Goal: Task Accomplishment & Management: Use online tool/utility

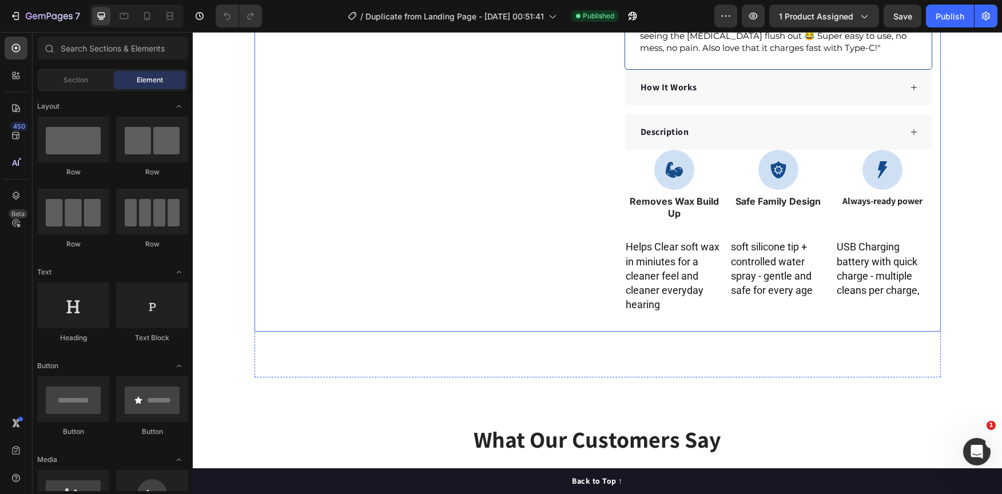
scroll to position [229, 0]
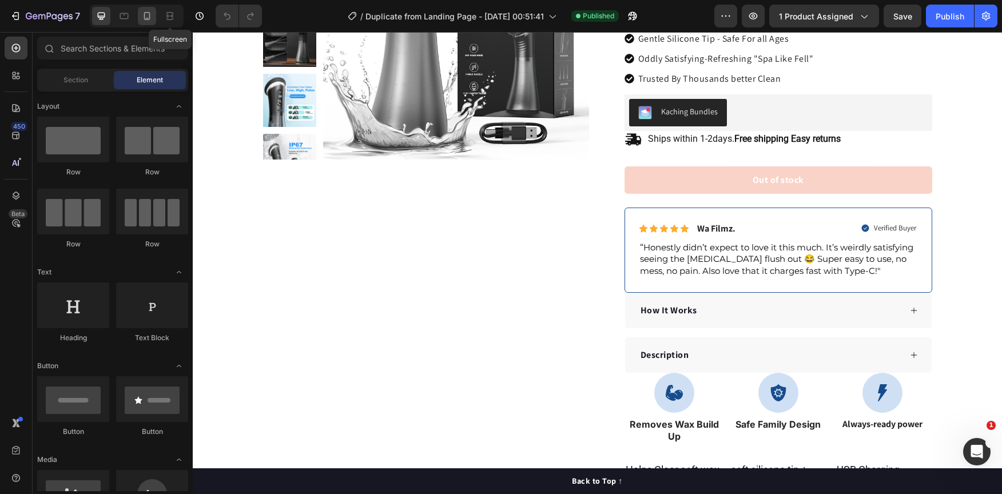
click at [154, 14] on div at bounding box center [147, 16] width 18 height 18
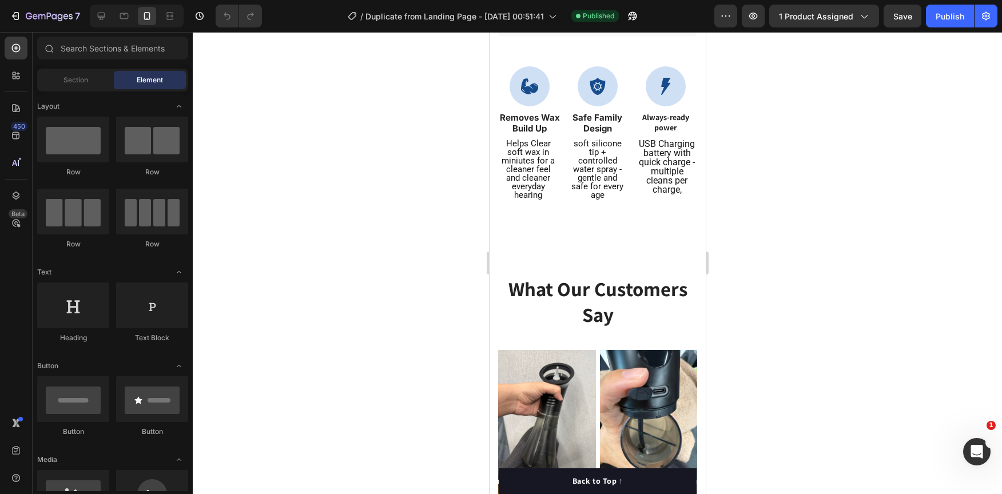
scroll to position [743, 0]
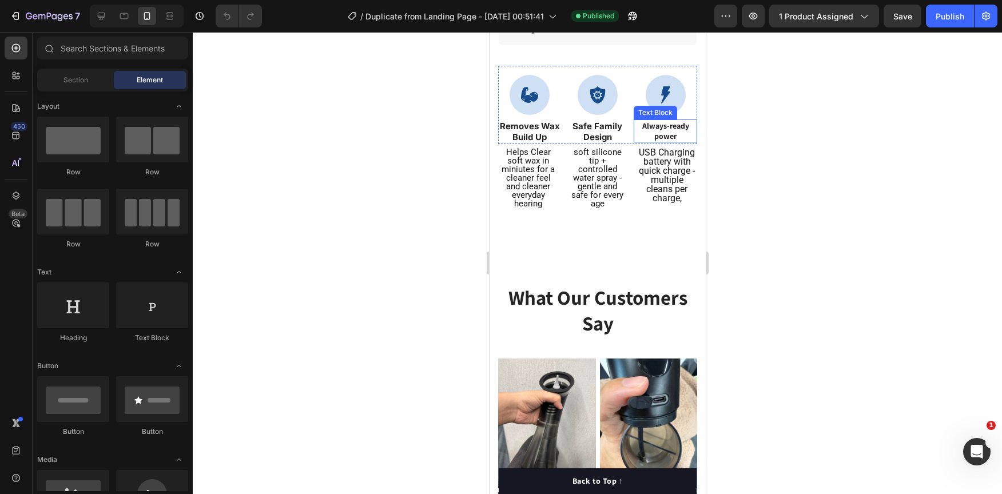
click at [667, 124] on p "Always-ready power" at bounding box center [664, 131] width 61 height 21
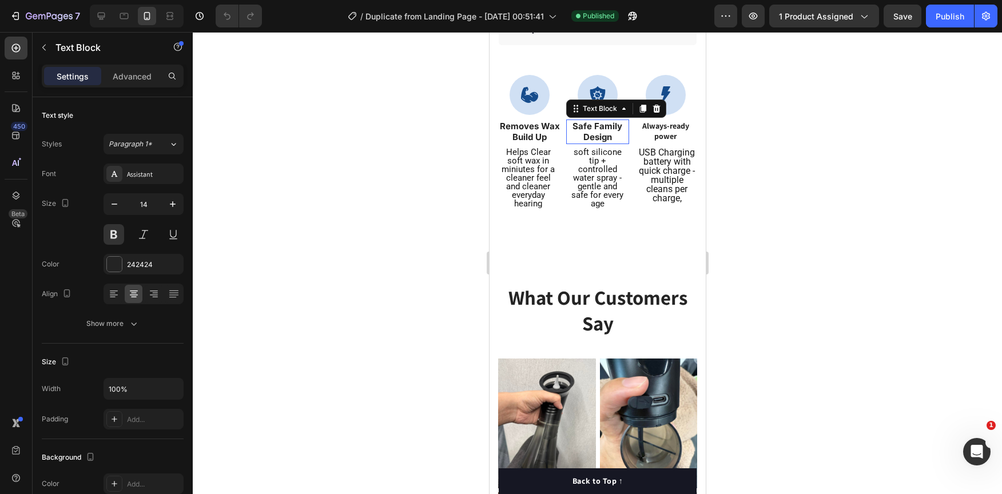
click at [590, 121] on p "Safe Family Design" at bounding box center [597, 132] width 61 height 22
click at [683, 127] on p "Always-ready power" at bounding box center [664, 131] width 61 height 21
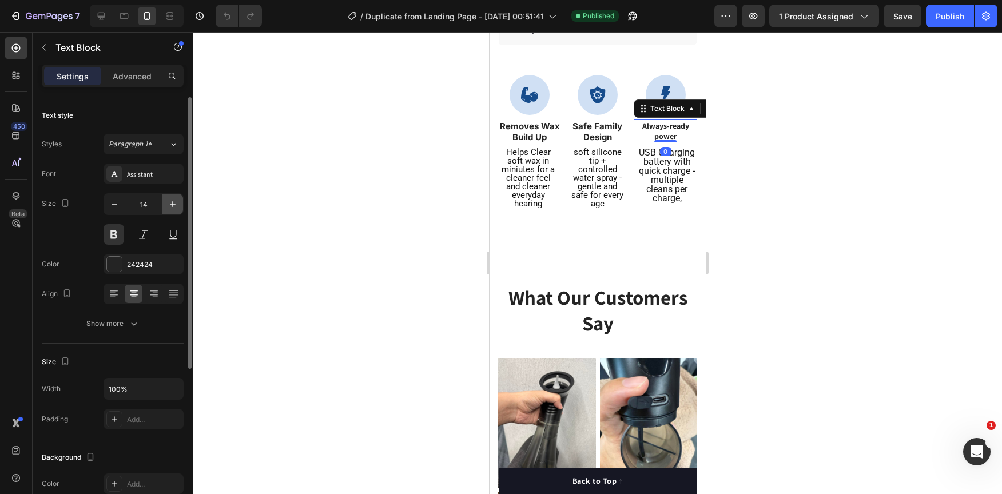
click at [167, 203] on icon "button" at bounding box center [172, 203] width 11 height 11
type input "15"
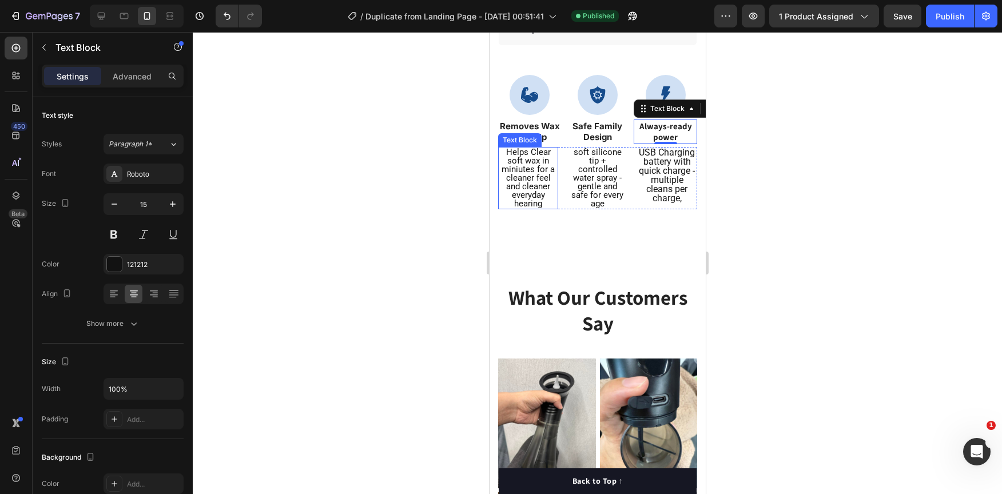
click at [550, 158] on p "Helps Clear soft wax in miniutes for a cleaner feel and cleaner everyday hearing" at bounding box center [528, 178] width 58 height 60
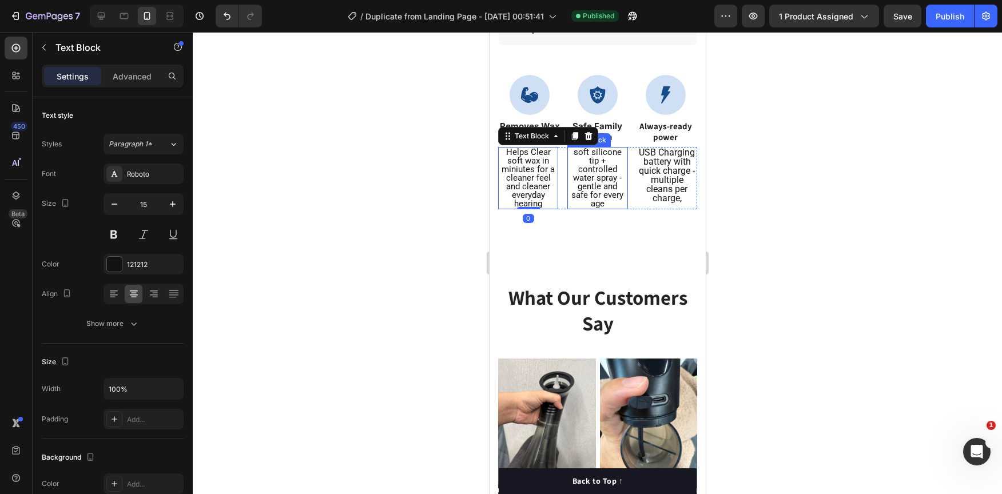
click at [613, 173] on p "Soft silicone tip + CONTROLLED WATER spray - GENTLE AND SAFE FOR EVERY age" at bounding box center [597, 178] width 58 height 60
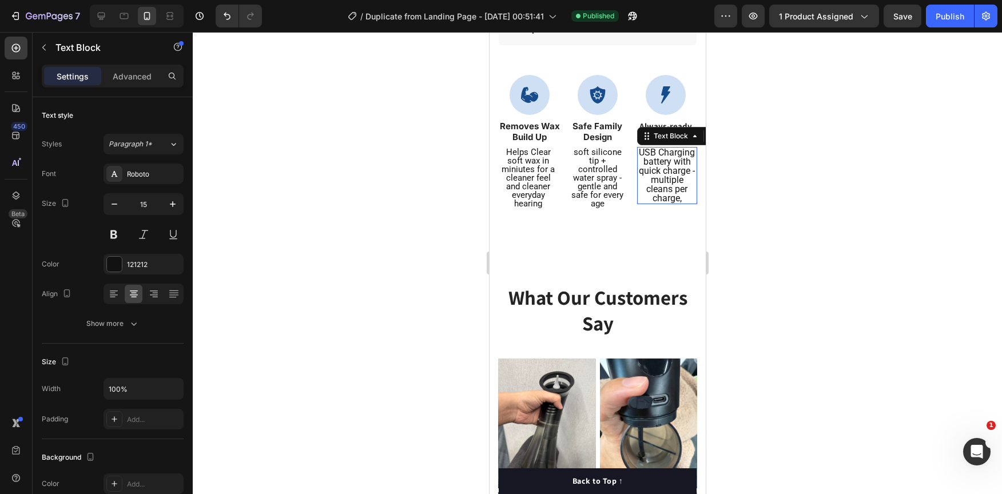
click at [649, 176] on p "USB Charging battery with quick charge - multiple cleans per charge," at bounding box center [667, 175] width 58 height 55
click at [572, 125] on p "Safe Family Design" at bounding box center [597, 132] width 61 height 22
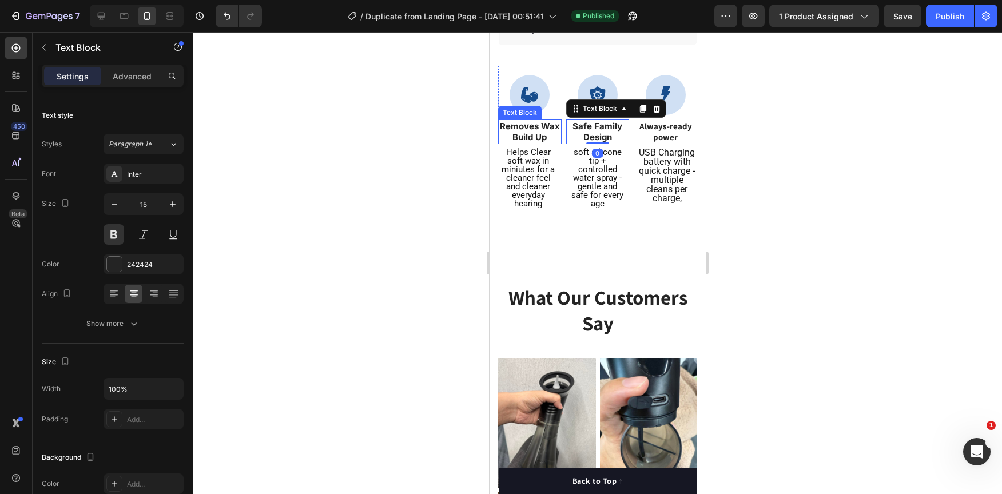
click at [514, 122] on p "Removes Wax Build Up" at bounding box center [529, 132] width 61 height 22
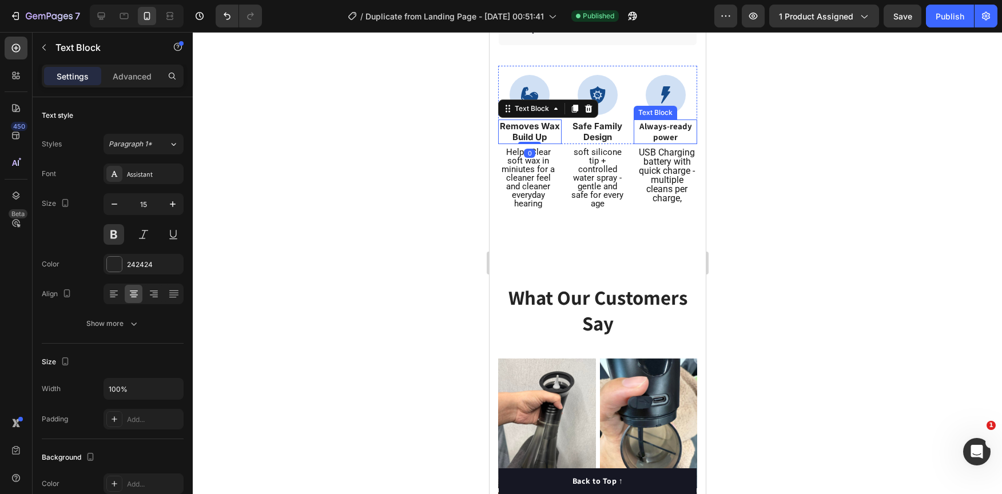
click at [651, 126] on p "Always-ready power" at bounding box center [664, 132] width 61 height 22
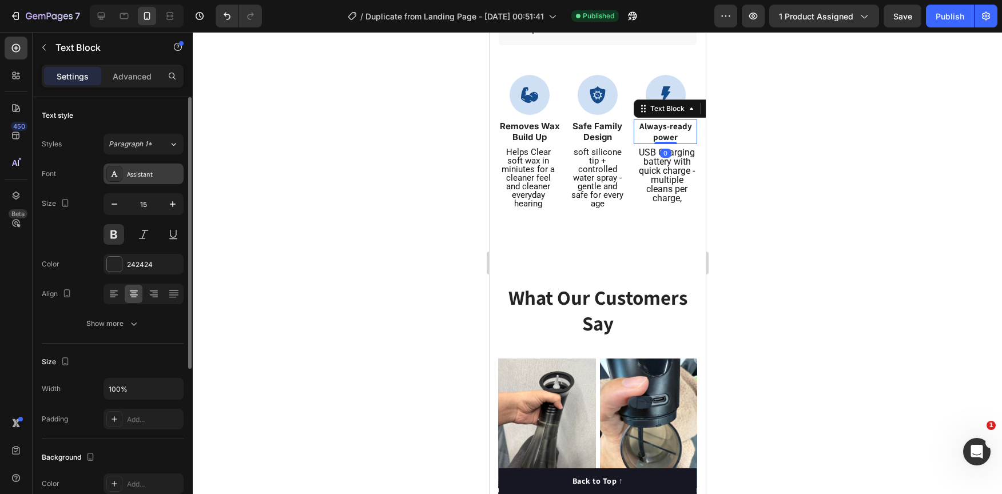
click at [169, 174] on div "Assistant" at bounding box center [154, 174] width 54 height 10
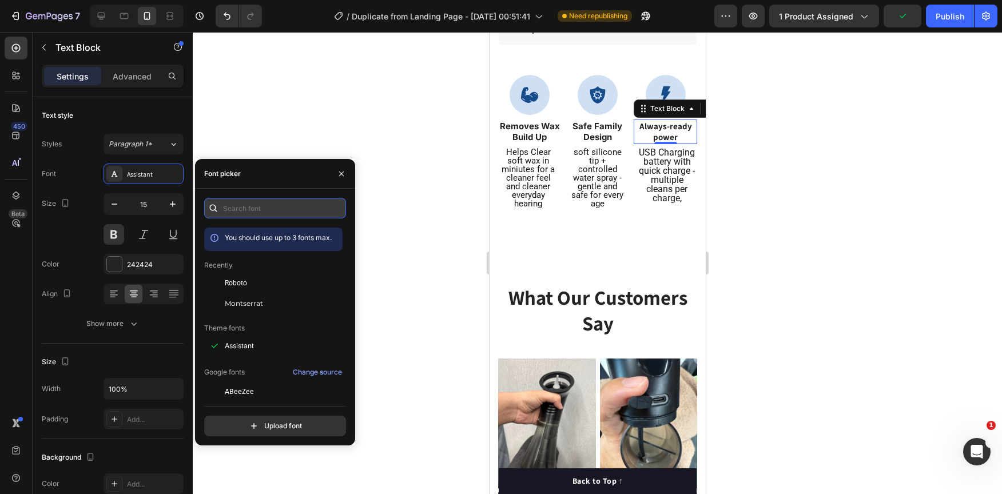
click at [249, 206] on input "text" at bounding box center [275, 208] width 142 height 21
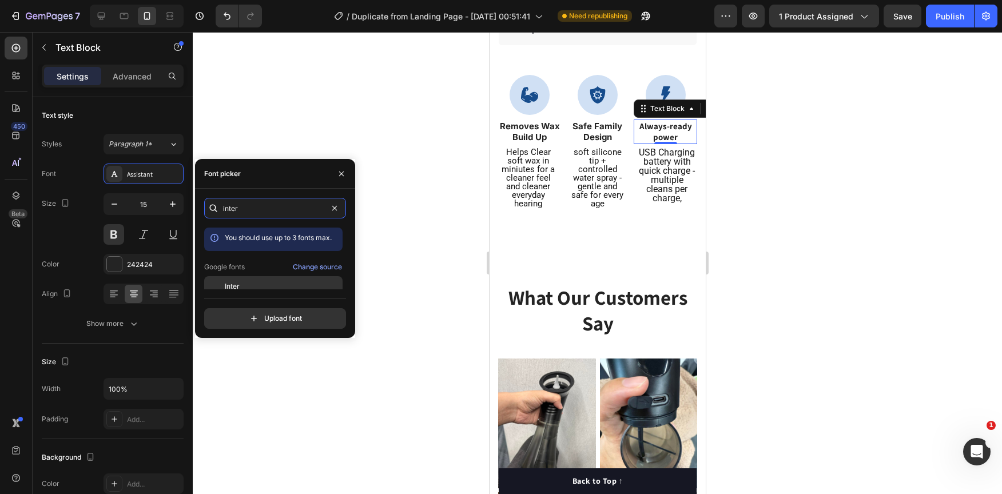
type input "inter"
click at [248, 277] on div "Inter" at bounding box center [273, 286] width 138 height 21
click at [369, 117] on div at bounding box center [597, 263] width 809 height 462
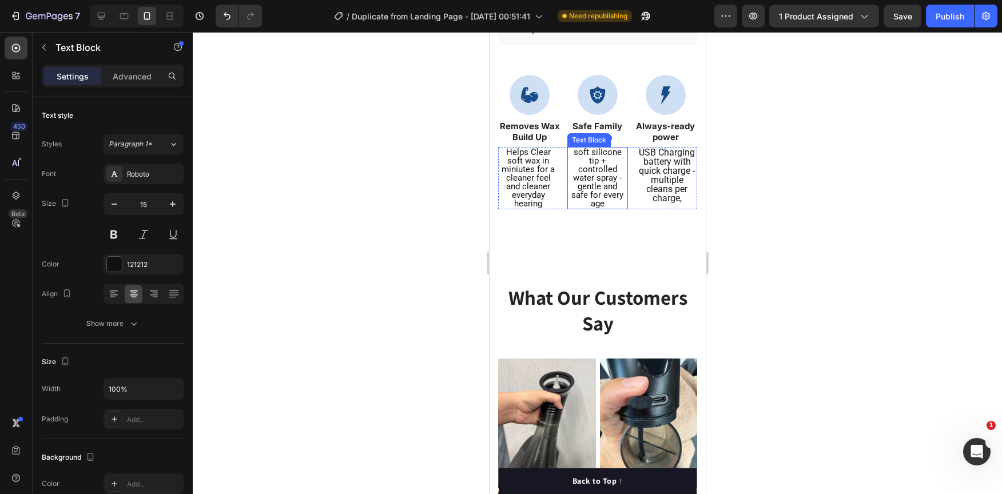
click at [573, 181] on p "Soft silicone tip + CONTROLLED WATER spray - GENTLE AND SAFE FOR EVERY age" at bounding box center [597, 178] width 58 height 60
click at [522, 177] on p "Helps Clear soft wax in miniutes for a cleaner feel and cleaner everyday hearing" at bounding box center [528, 178] width 58 height 60
click at [586, 171] on p "Soft silicone tip + CONTROLLED WATER spray - GENTLE AND SAFE FOR EVERY age" at bounding box center [597, 178] width 58 height 60
click at [684, 162] on p "USB Charging battery with quick charge - multiple cleans per charge," at bounding box center [667, 175] width 58 height 55
click at [779, 216] on div at bounding box center [597, 263] width 809 height 462
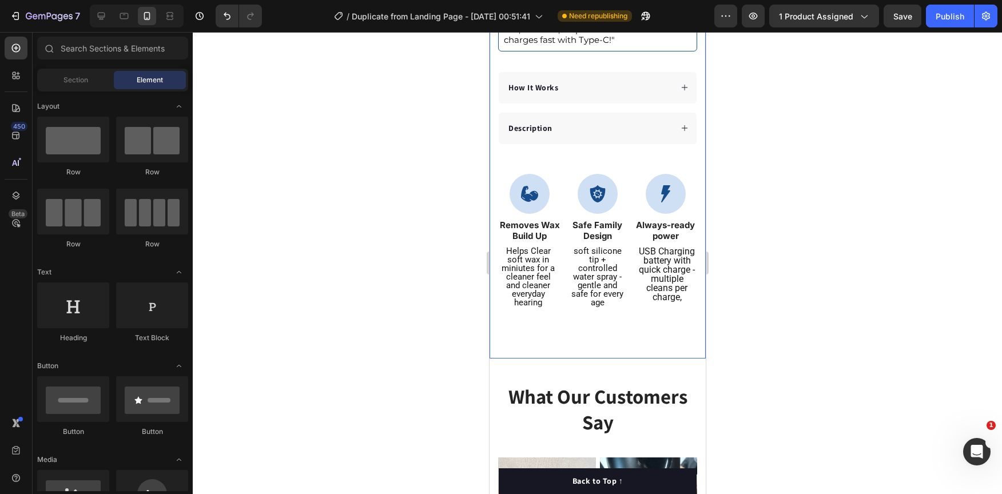
scroll to position [629, 0]
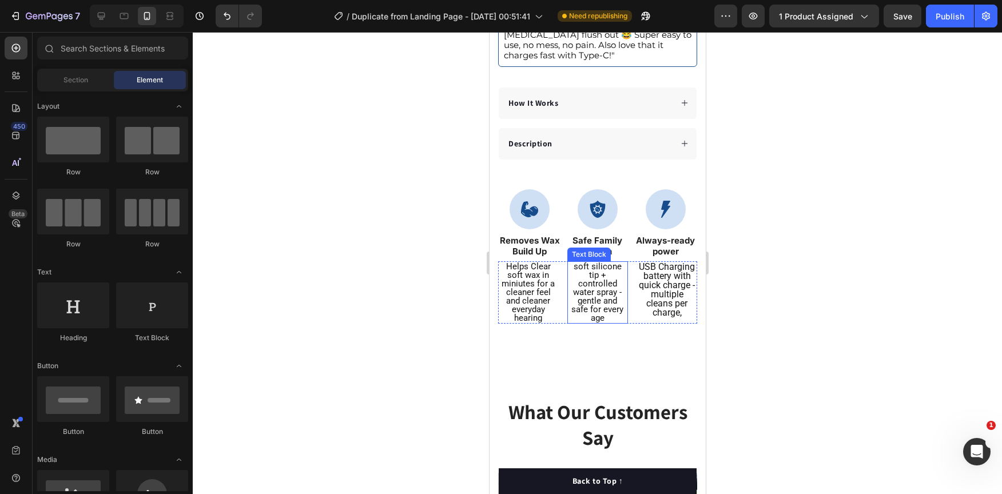
click at [591, 301] on p "Soft silicone tip + CONTROLLED WATER spray - GENTLE AND SAFE FOR EVERY age" at bounding box center [597, 292] width 58 height 60
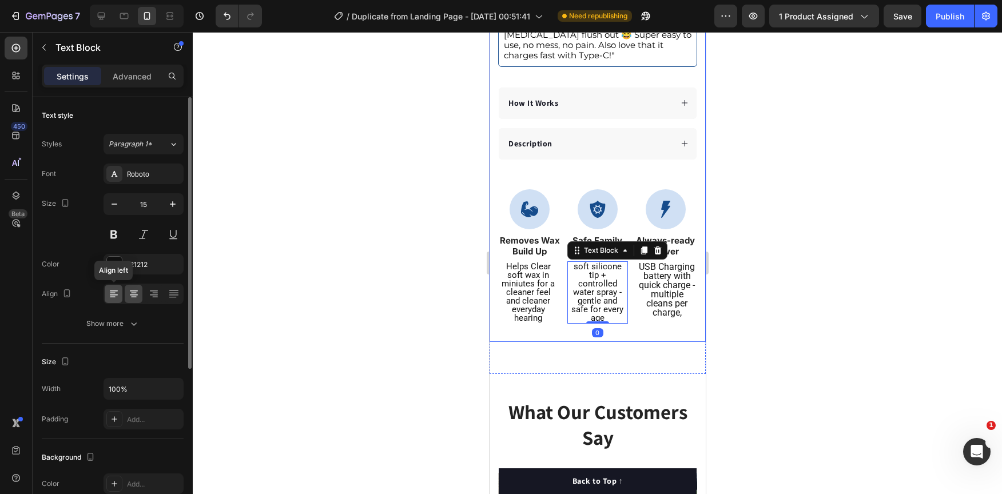
click at [113, 288] on icon at bounding box center [113, 293] width 11 height 11
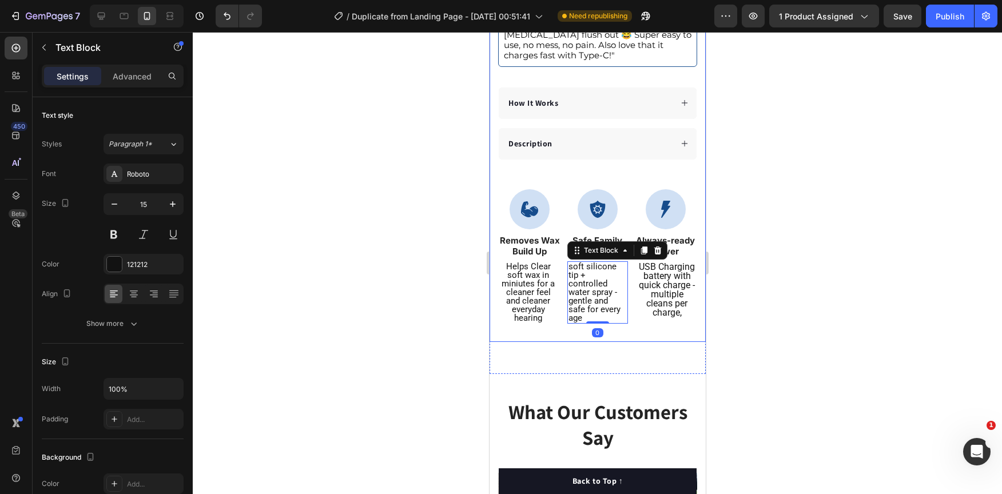
click at [499, 287] on p "Helps Clear soft wax in miniutes for a cleaner feel and cleaner everyday hearing" at bounding box center [528, 292] width 58 height 60
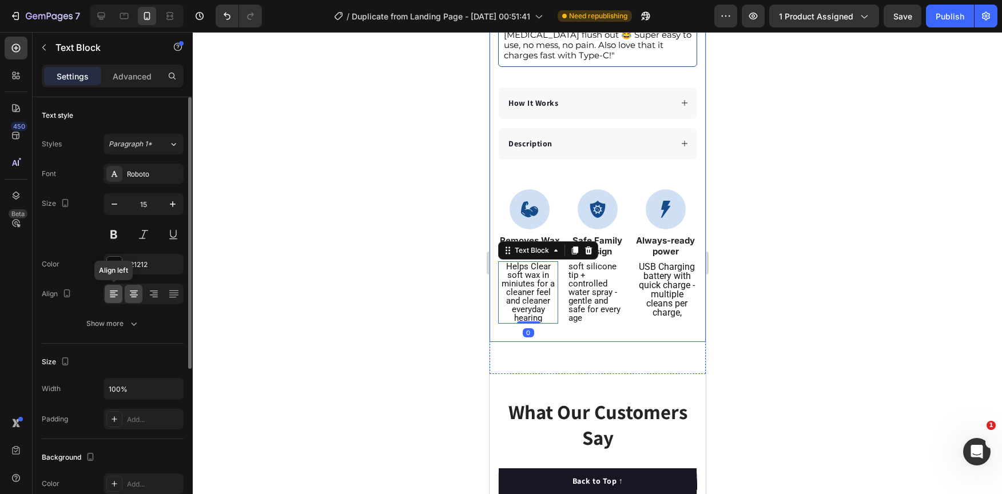
click at [117, 289] on icon at bounding box center [113, 293] width 11 height 11
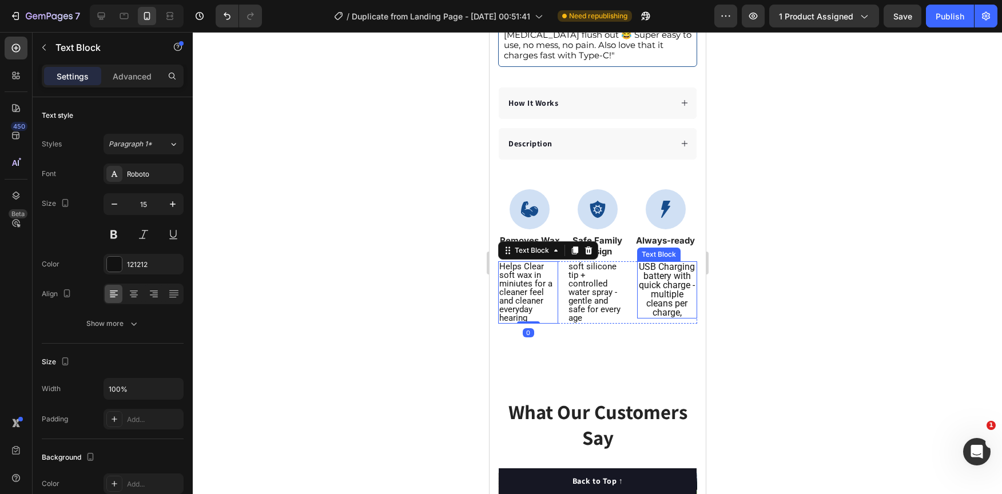
click at [657, 279] on p "USB Charging battery with quick charge - multiple cleans per charge," at bounding box center [667, 289] width 58 height 55
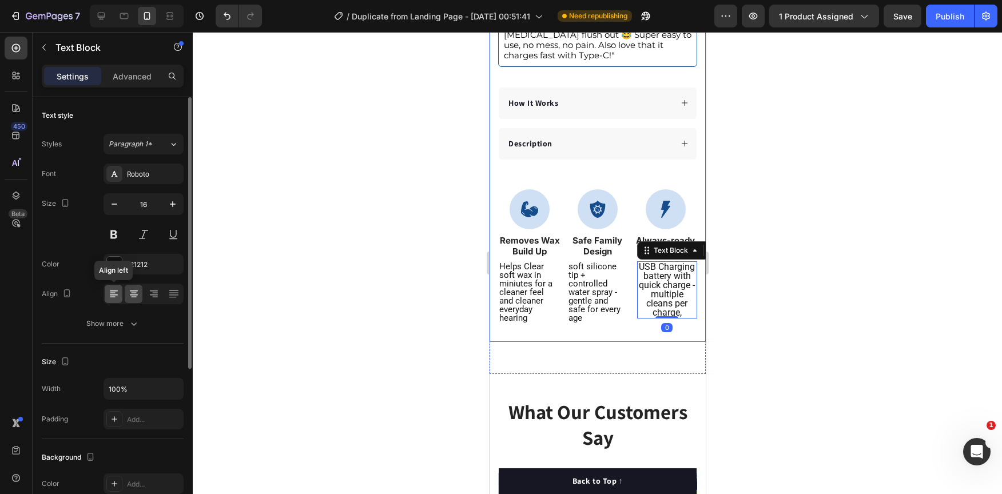
click at [117, 286] on div at bounding box center [114, 294] width 18 height 18
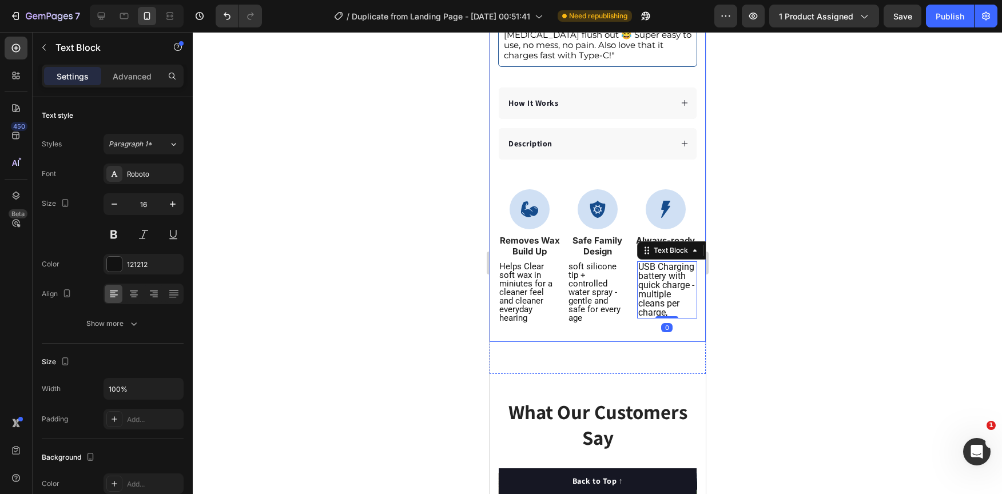
click at [319, 212] on div at bounding box center [597, 263] width 809 height 462
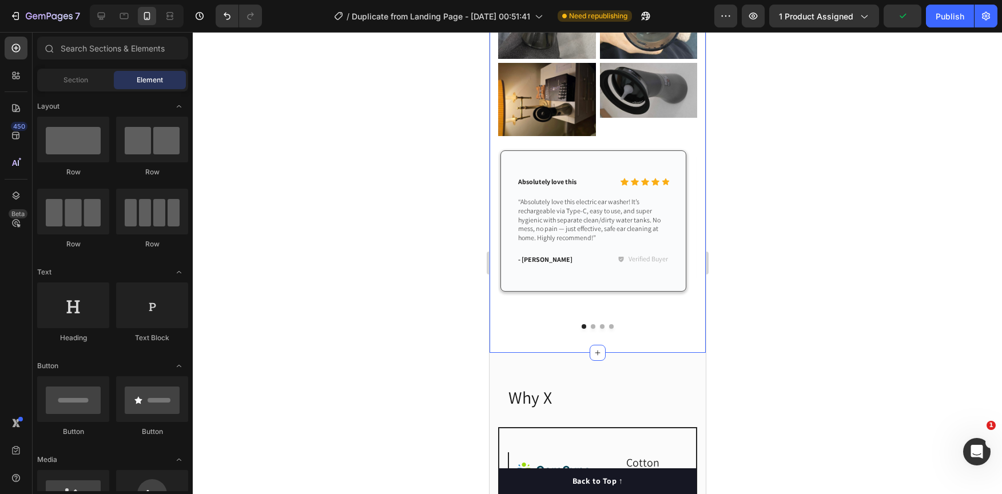
scroll to position [1258, 0]
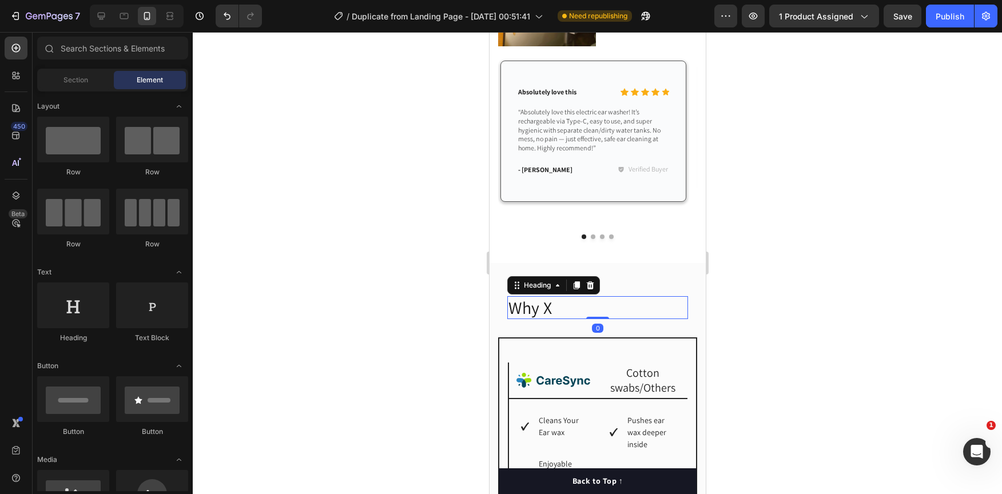
click at [541, 296] on h2 "Why X" at bounding box center [597, 307] width 181 height 23
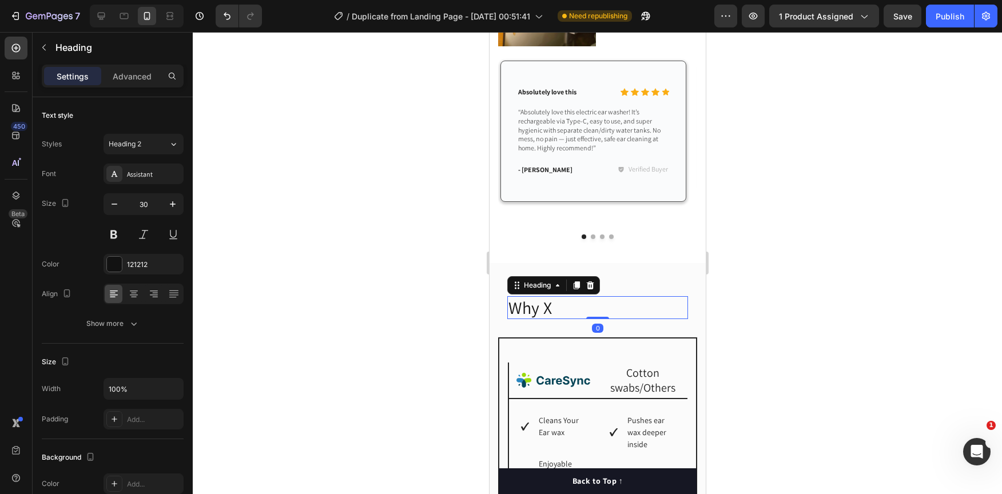
click at [543, 296] on h2 "Why X" at bounding box center [597, 307] width 181 height 23
drag, startPoint x: 551, startPoint y: 290, endPoint x: 542, endPoint y: 294, distance: 10.0
click at [551, 297] on p "Why X" at bounding box center [597, 307] width 178 height 21
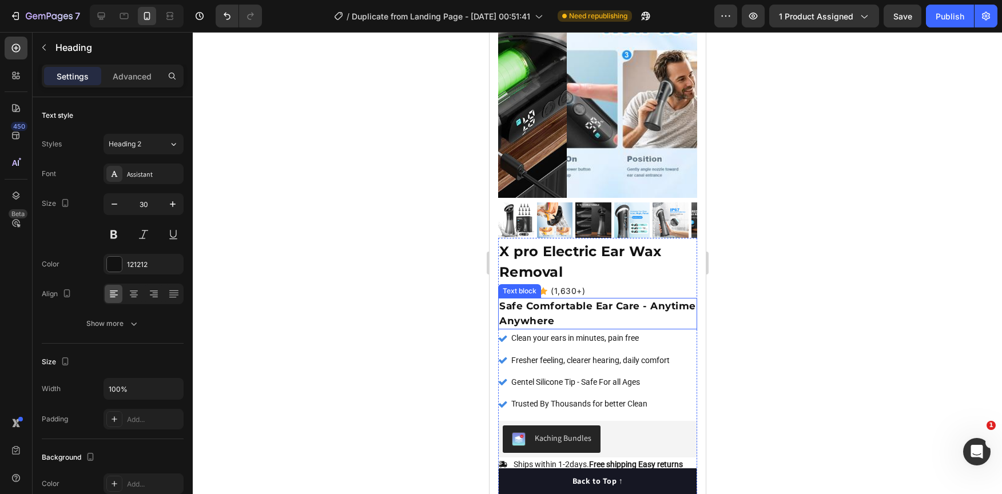
scroll to position [114, 0]
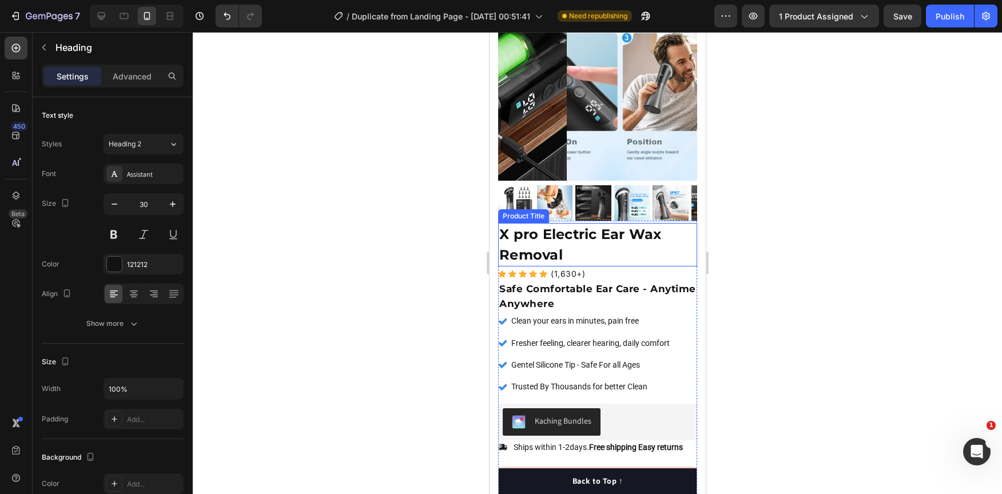
click at [519, 228] on h1 "X pro Electric Ear Wax Removal" at bounding box center [596, 244] width 199 height 43
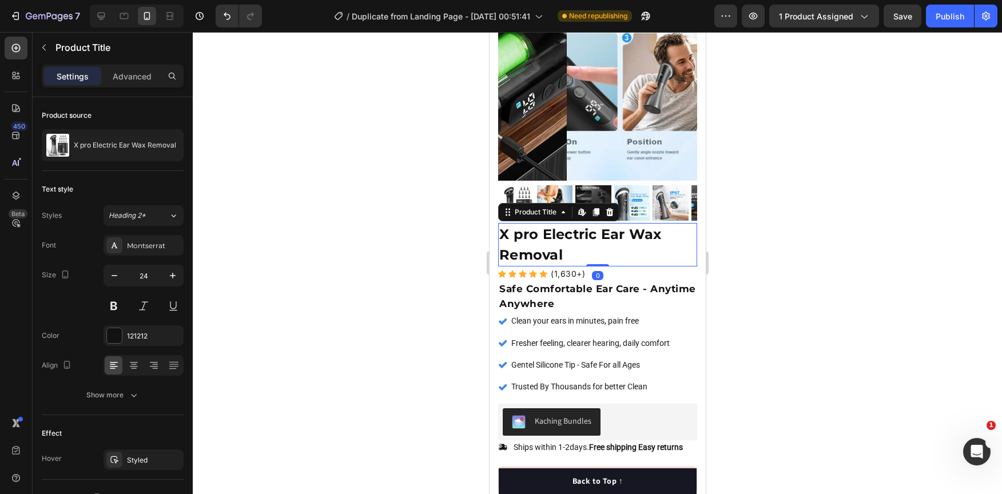
click at [509, 226] on h1 "X pro Electric Ear Wax Removal" at bounding box center [596, 244] width 199 height 43
click at [513, 232] on h1 "X pro Electric Ear Wax Removal" at bounding box center [596, 244] width 199 height 43
click at [511, 227] on h1 "X pro Electric Ear Wax Removal" at bounding box center [596, 244] width 199 height 43
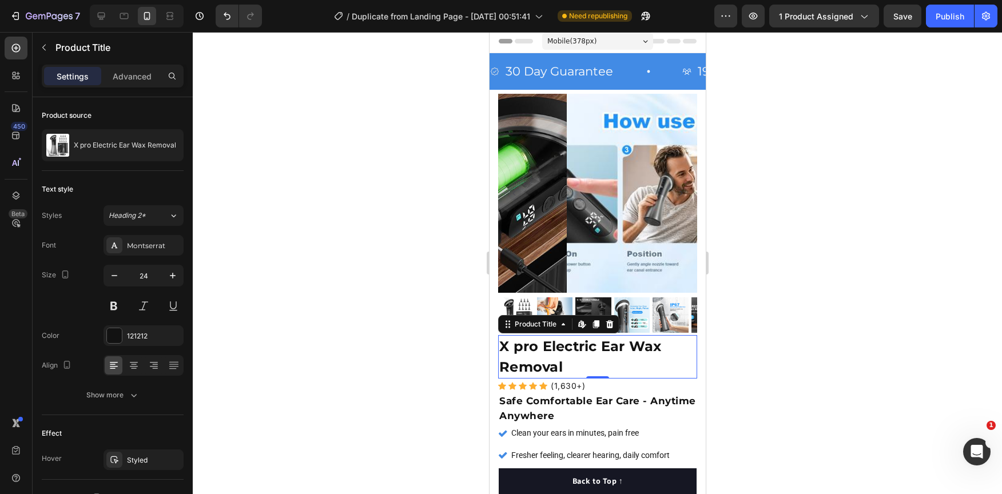
scroll to position [0, 0]
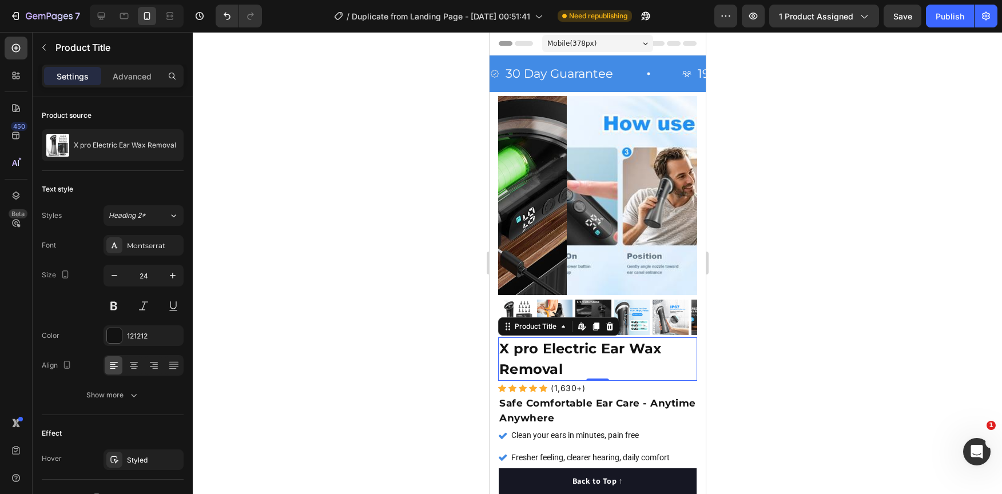
click at [850, 213] on div at bounding box center [597, 263] width 809 height 462
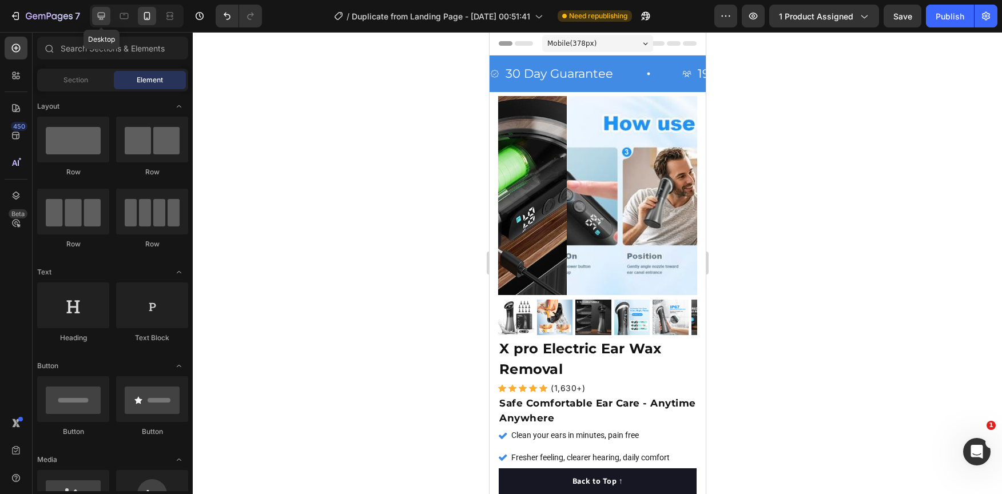
click at [105, 17] on icon at bounding box center [100, 15] width 11 height 11
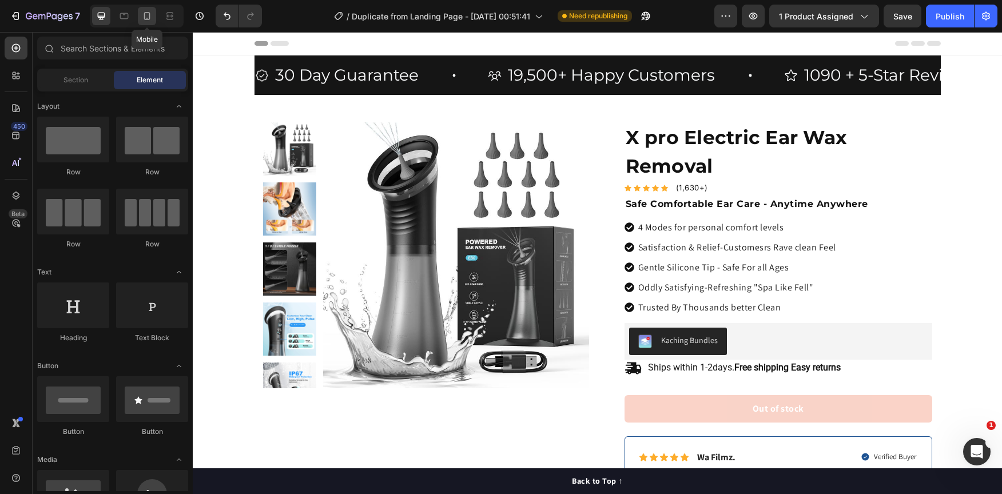
click at [140, 15] on div at bounding box center [147, 16] width 18 height 18
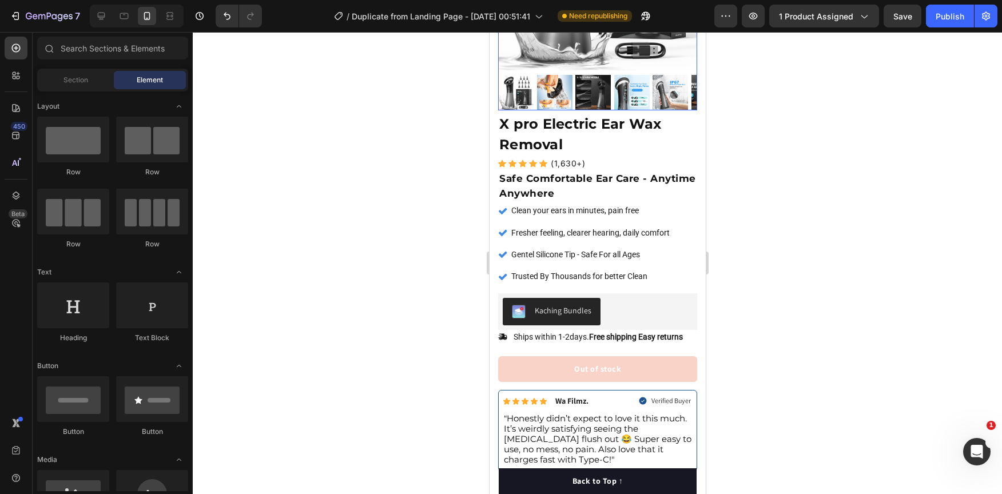
scroll to position [229, 0]
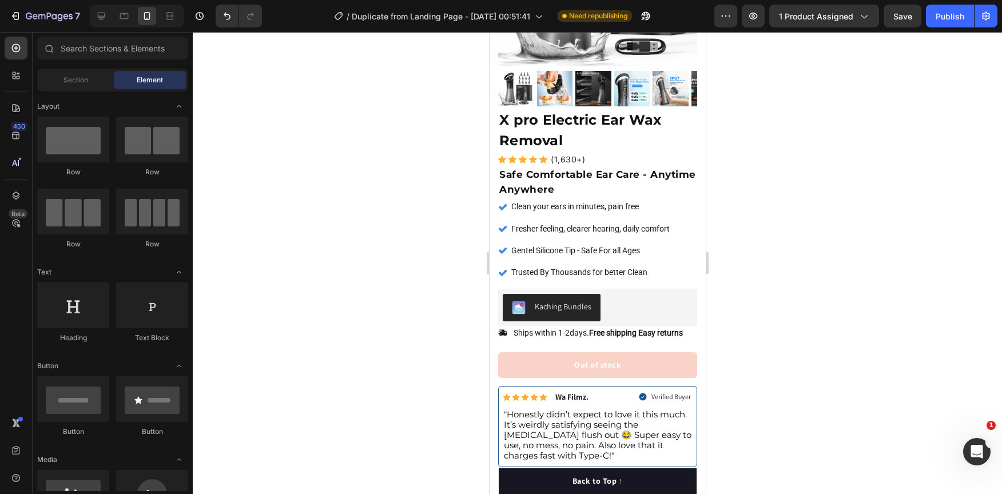
click at [803, 248] on div at bounding box center [597, 263] width 809 height 462
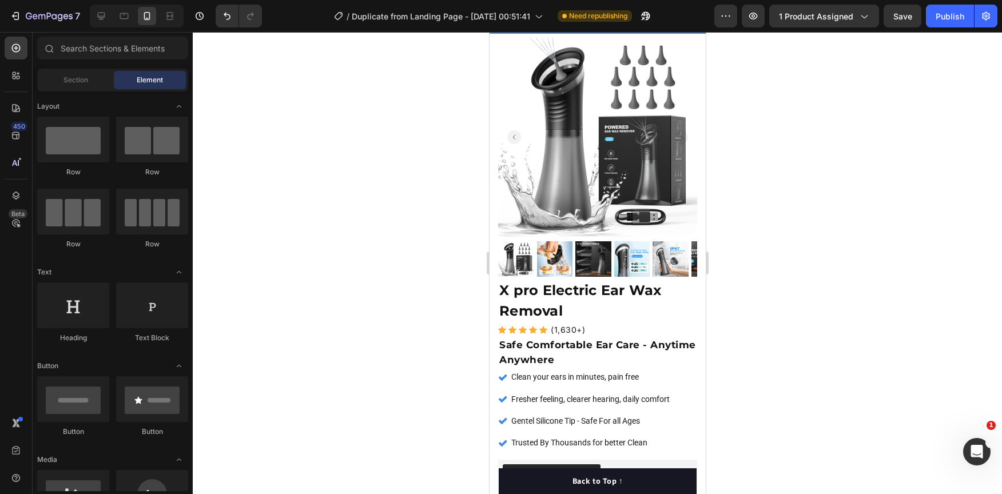
scroll to position [57, 0]
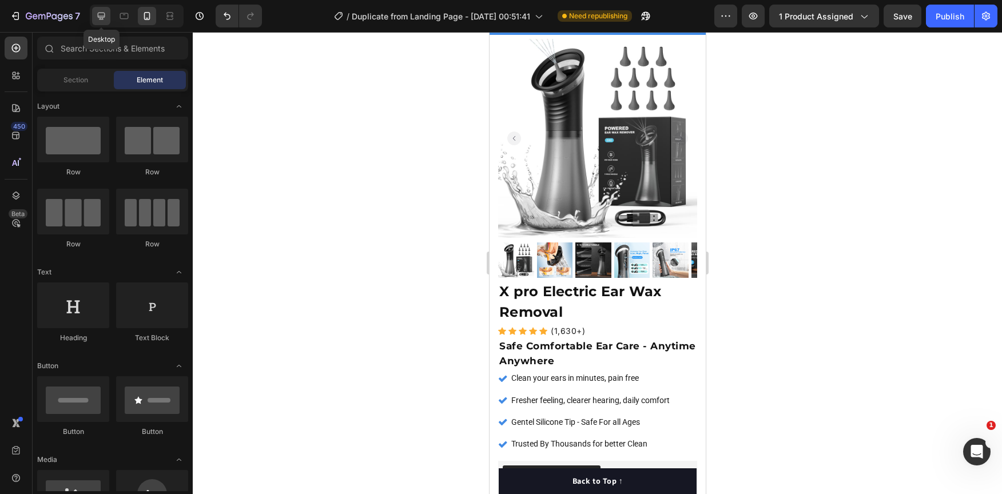
click at [93, 7] on div at bounding box center [101, 16] width 18 height 18
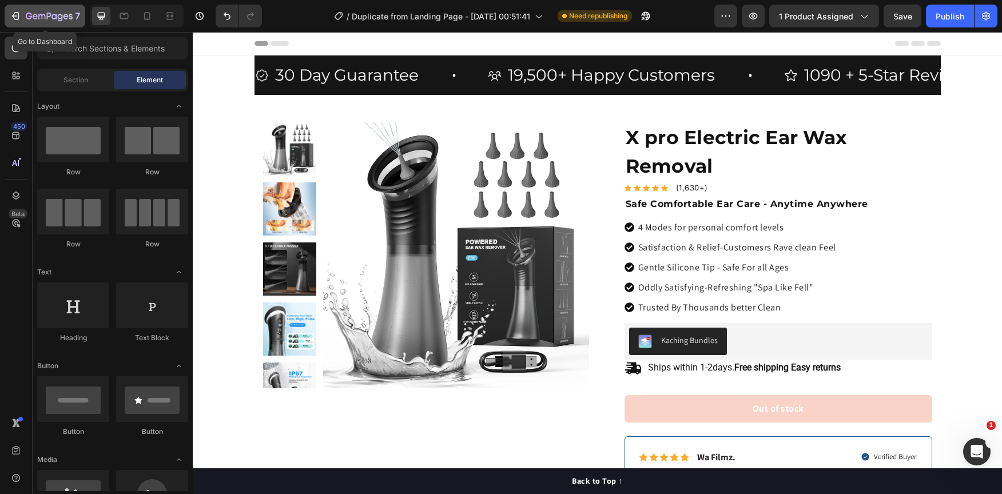
click at [35, 11] on div "7" at bounding box center [53, 16] width 54 height 14
